Goal: Navigation & Orientation: Find specific page/section

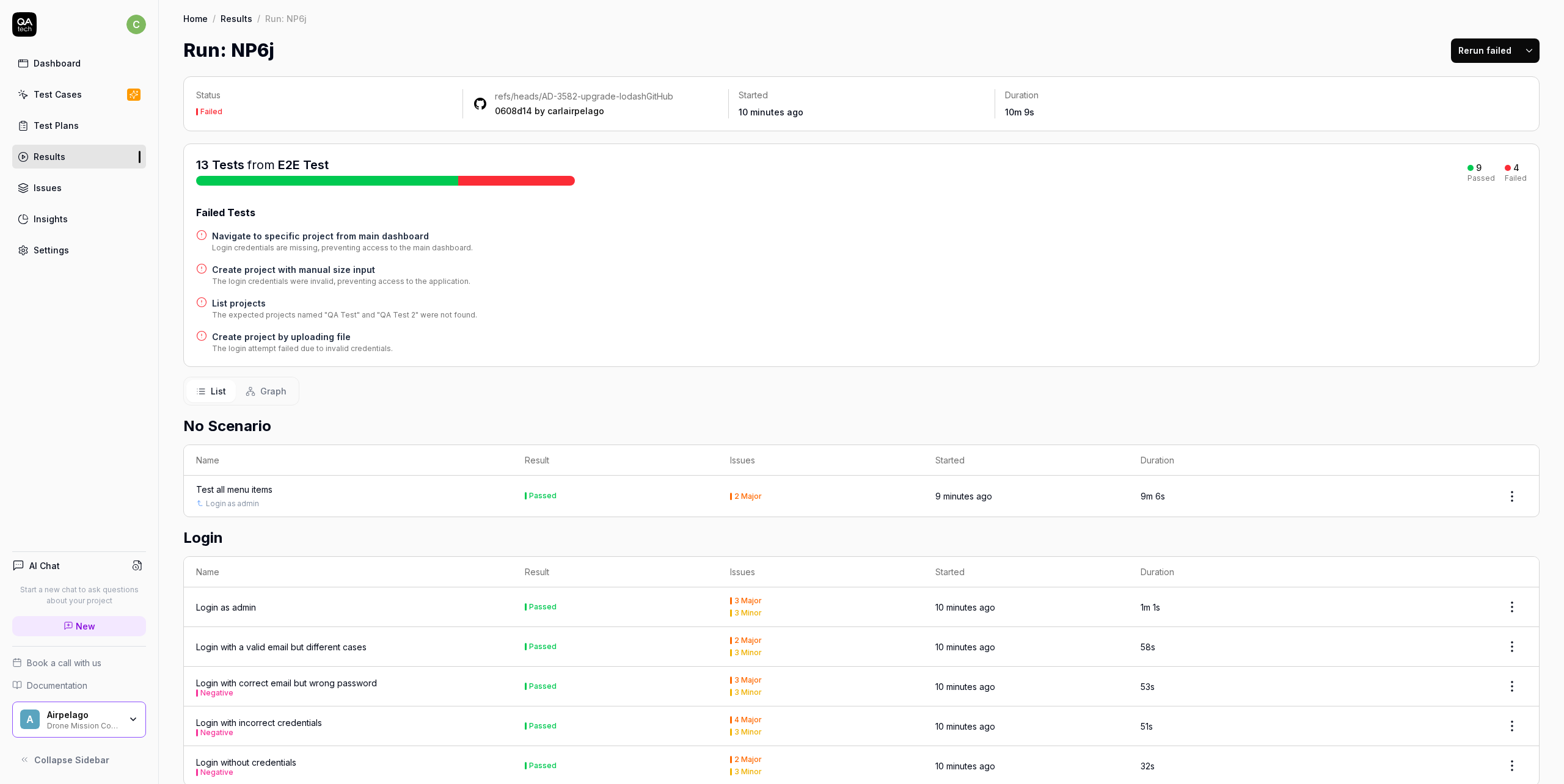
click at [272, 235] on h4 "Navigate to specific project from main dashboard" at bounding box center [342, 236] width 261 height 13
click at [228, 270] on h4 "Create project with manual size input" at bounding box center [341, 270] width 258 height 13
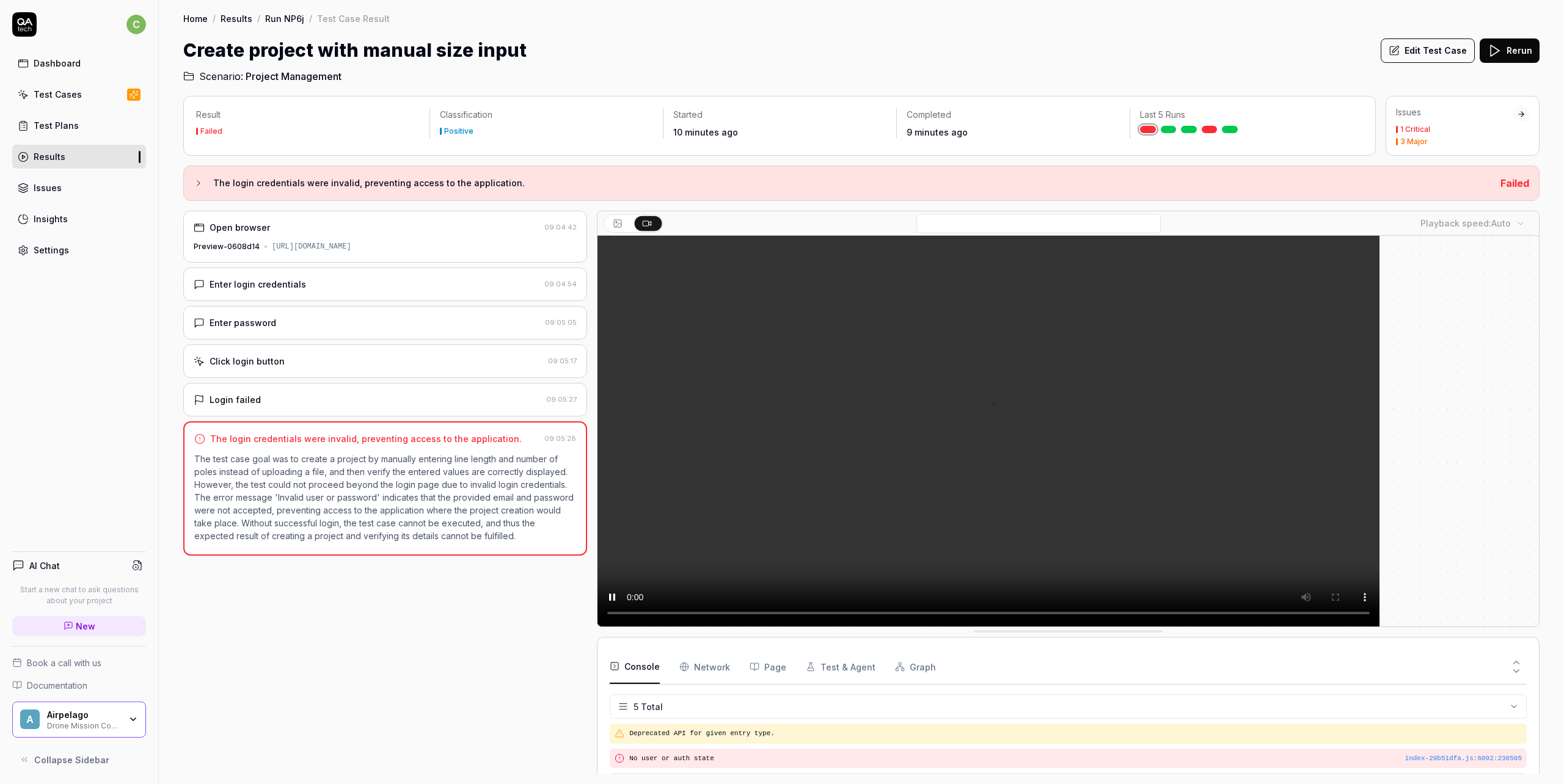
scroll to position [35, 0]
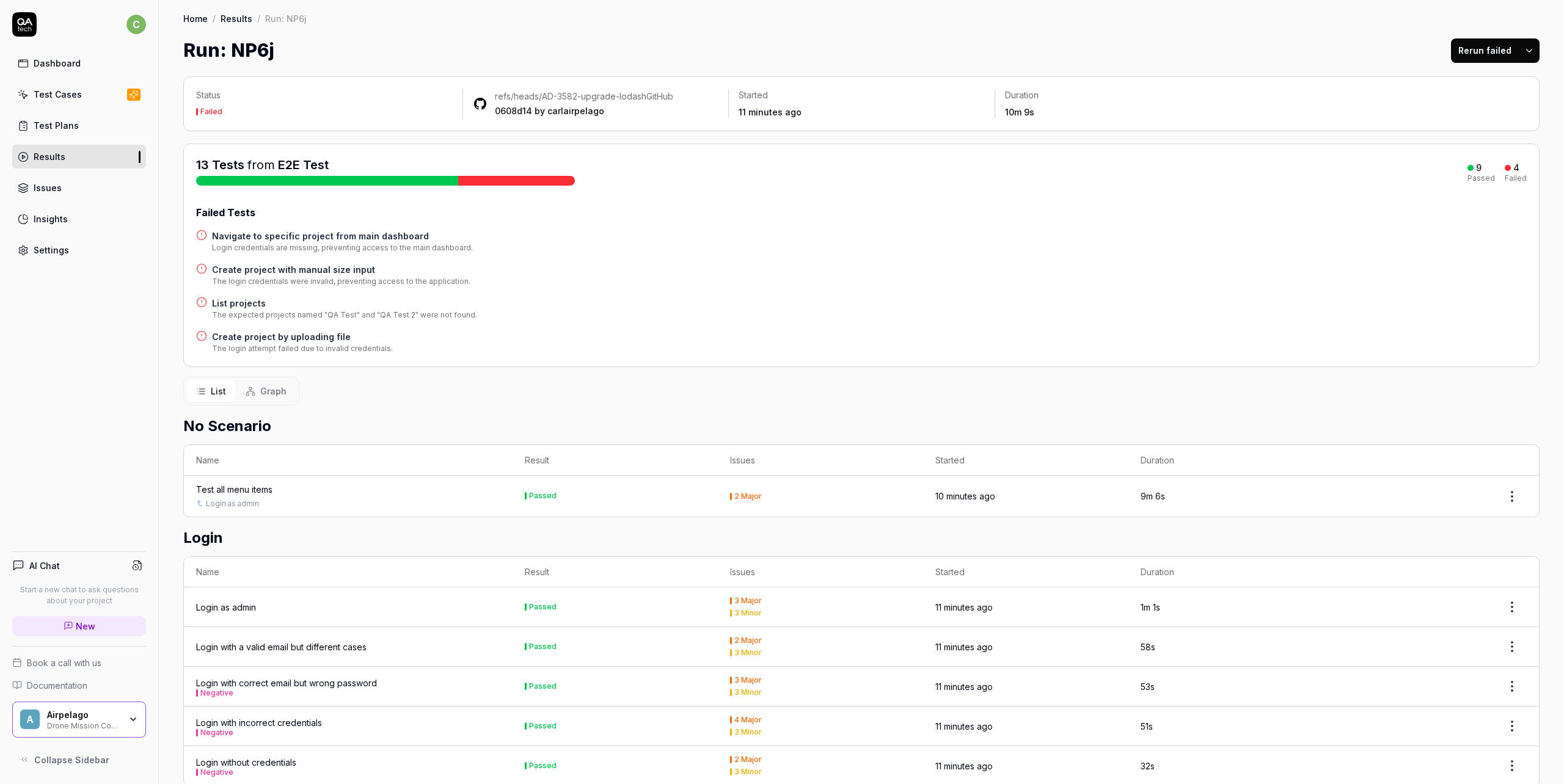
click at [63, 163] on link "Results" at bounding box center [79, 157] width 134 height 24
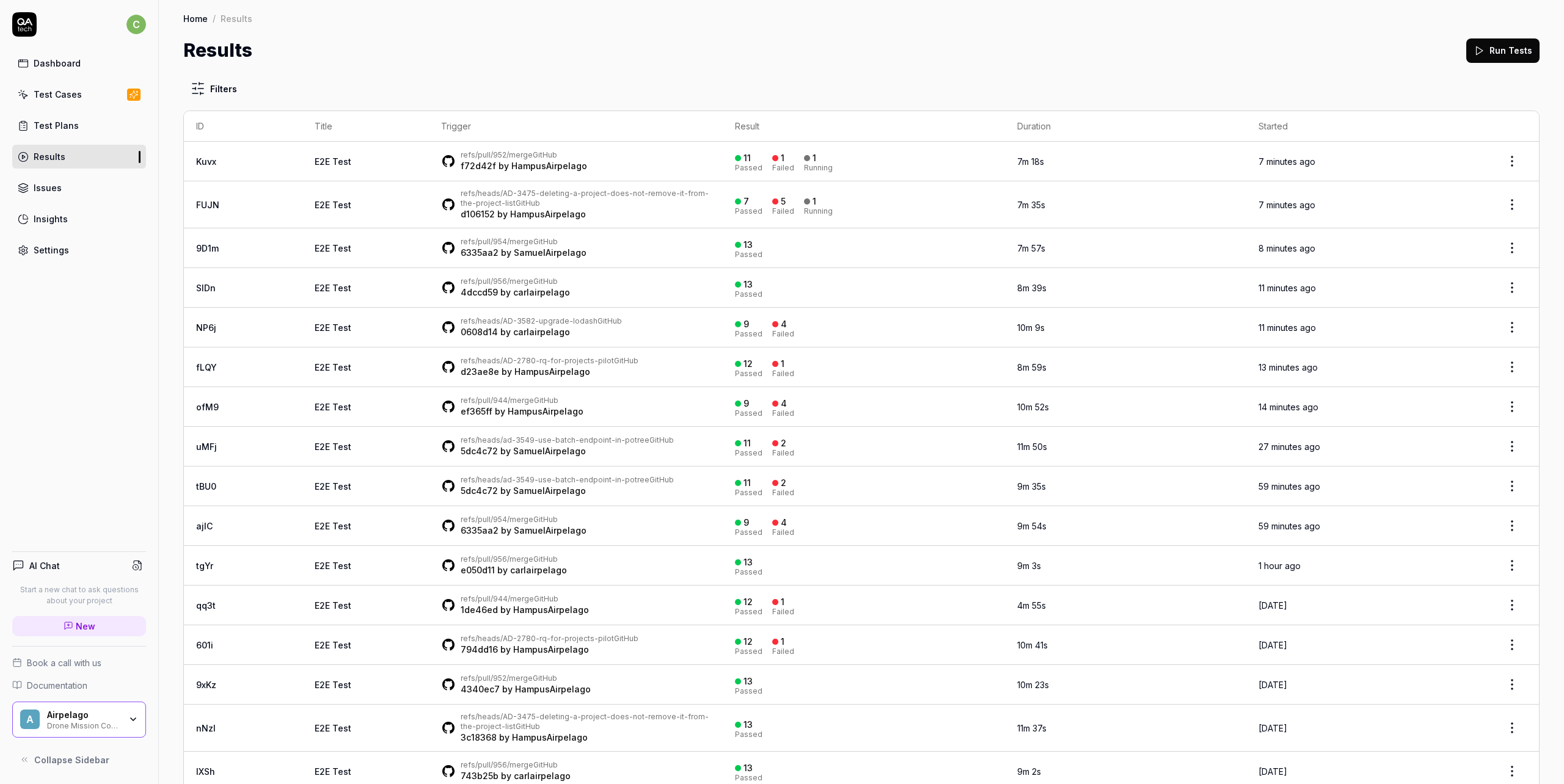
drag, startPoint x: 527, startPoint y: 292, endPoint x: 404, endPoint y: 300, distance: 123.3
click at [429, 300] on td "refs/pull/956/merge GitHub 4dccd59 by carlairpelago" at bounding box center [576, 288] width 294 height 40
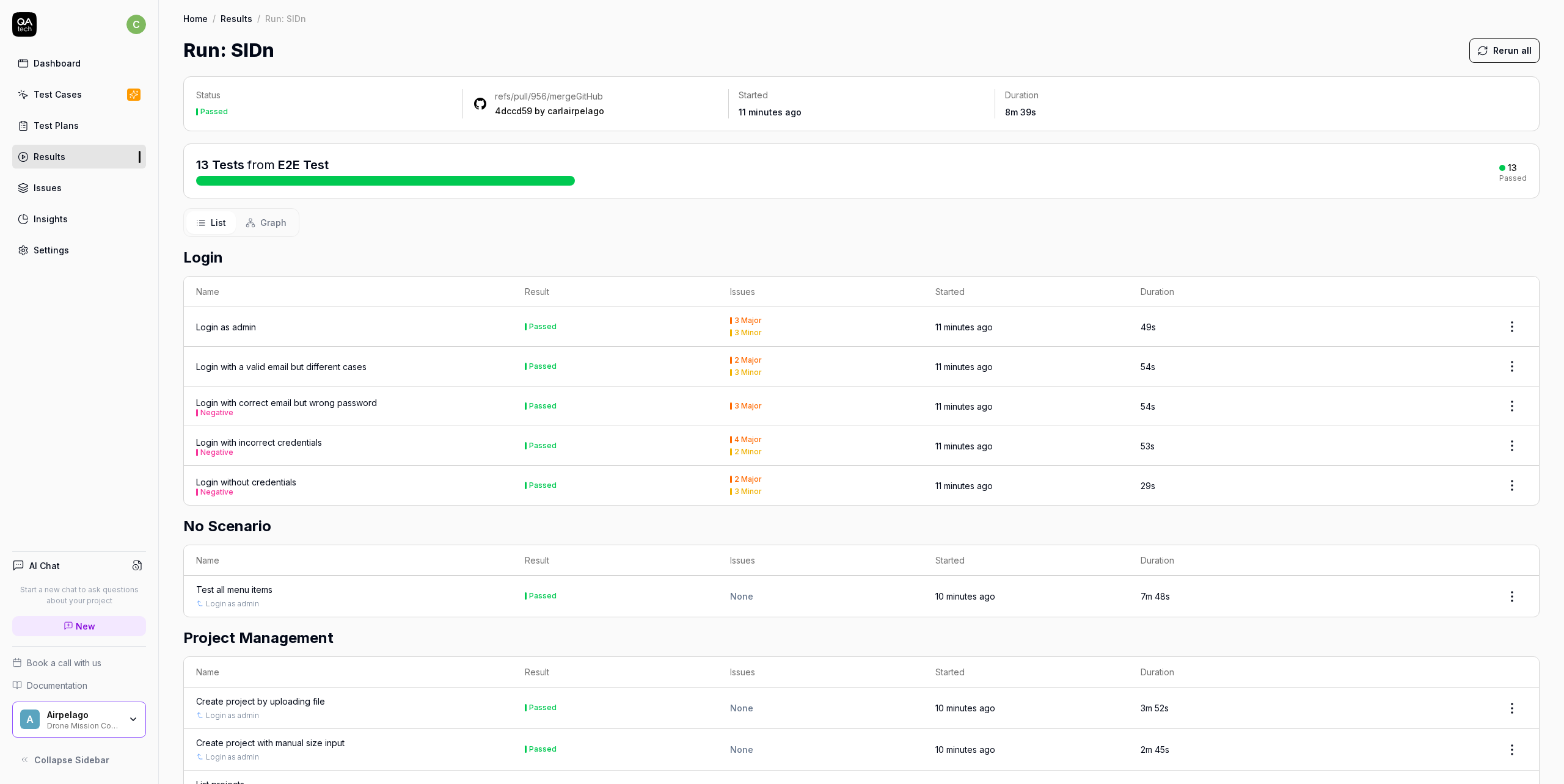
drag, startPoint x: 545, startPoint y: 261, endPoint x: 557, endPoint y: 258, distance: 12.4
